Goal: Find specific page/section: Find specific page/section

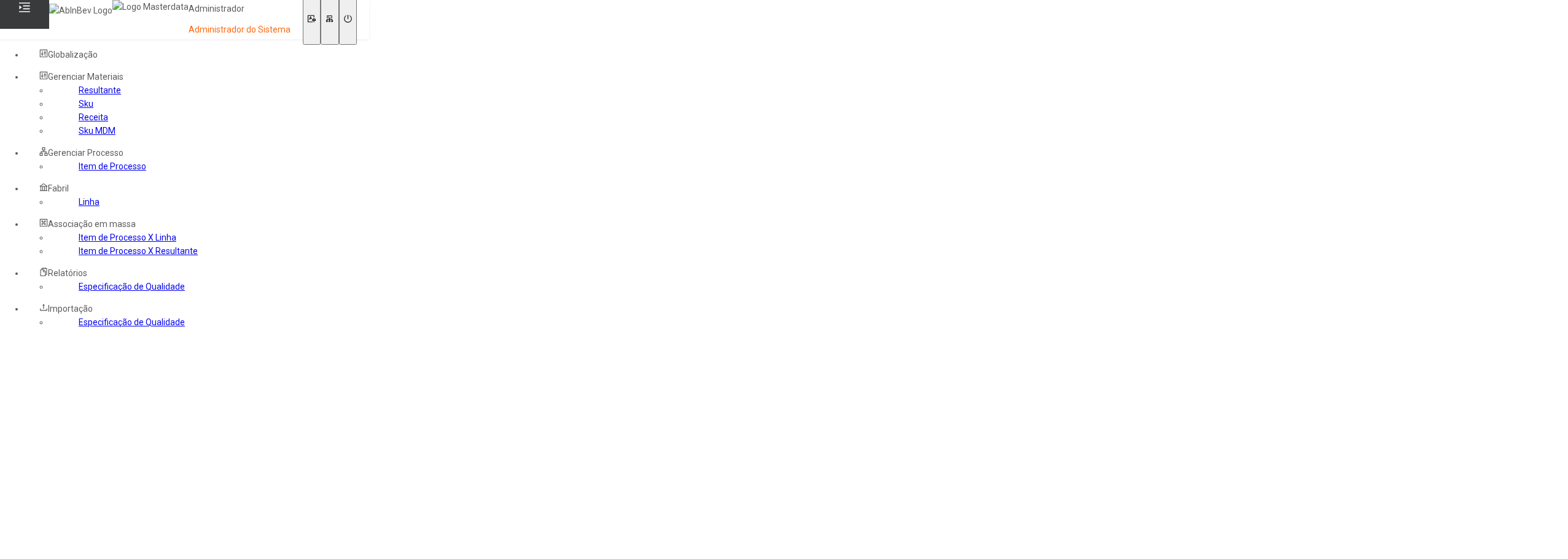
click at [79, 136] on link "Sku MDM" at bounding box center [97, 130] width 37 height 10
click at [49, 419] on input at bounding box center [24, 424] width 49 height 12
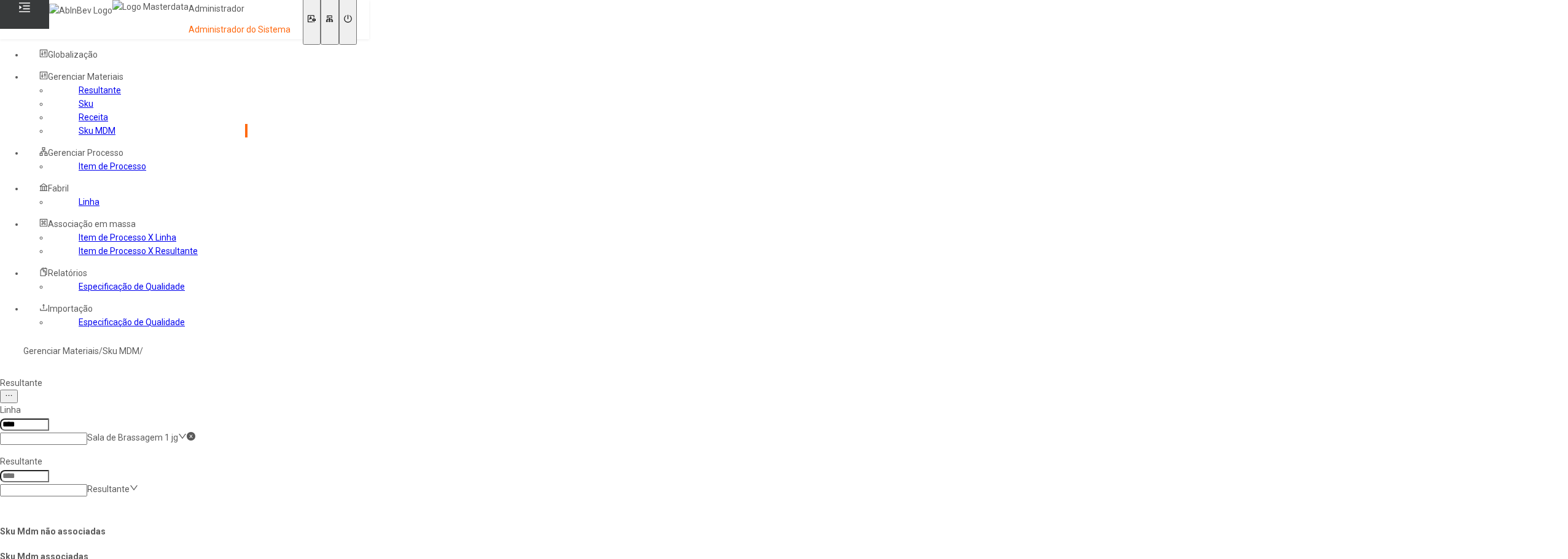
type input "****"
click at [195, 432] on icon at bounding box center [190, 436] width 8 height 8
click at [82, 136] on link "Sku MDM" at bounding box center [97, 130] width 37 height 10
click at [79, 122] on link "Receita" at bounding box center [93, 117] width 30 height 10
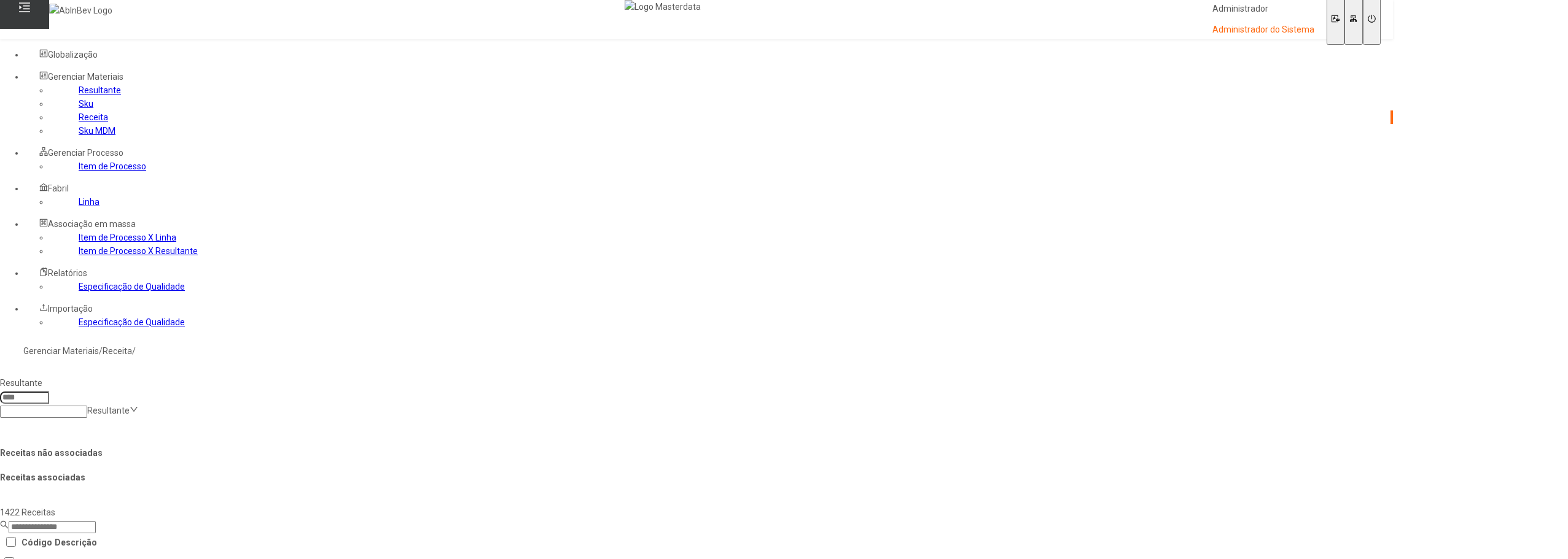
click at [79, 136] on link "Sku MDM" at bounding box center [97, 130] width 37 height 10
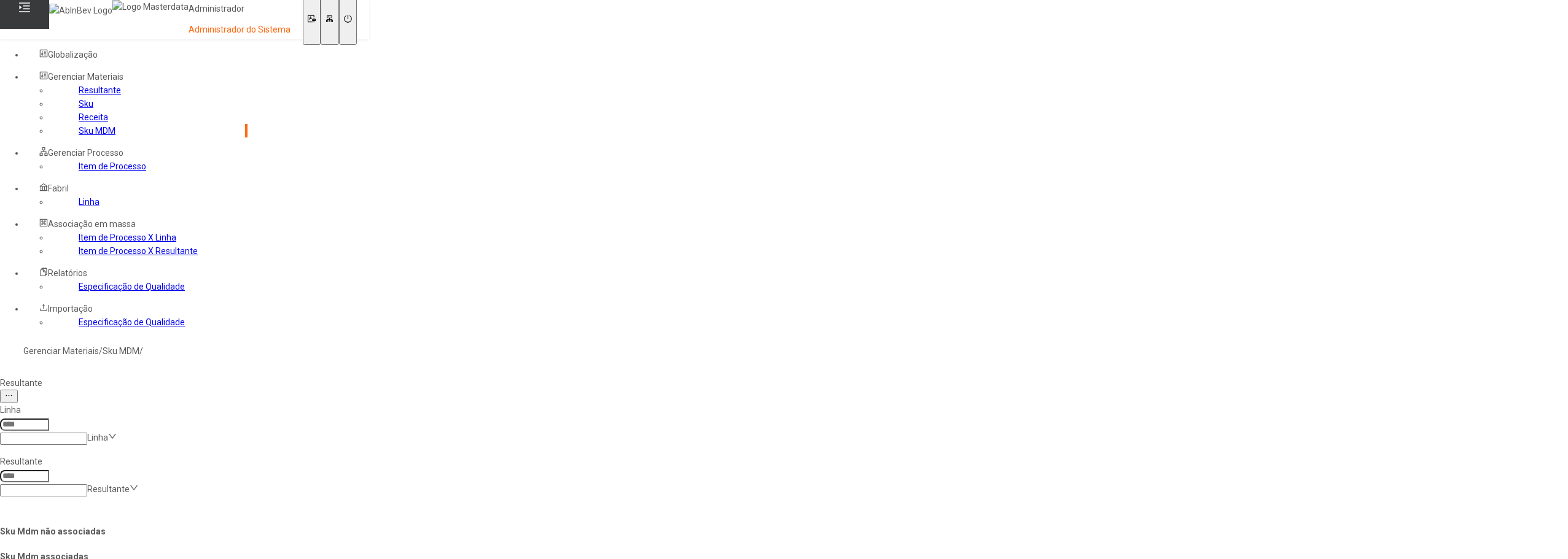
click at [248, 525] on h4 "Sku Mdm não associadas" at bounding box center [124, 531] width 248 height 14
